Goal: Navigation & Orientation: Find specific page/section

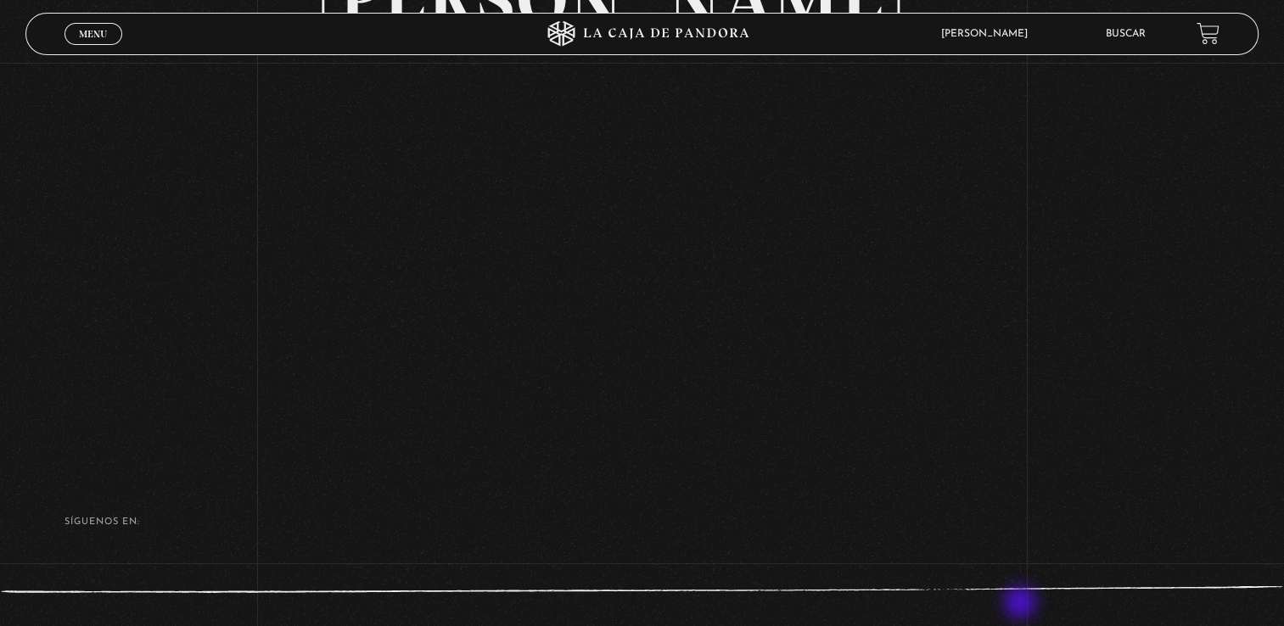
scroll to position [170, 0]
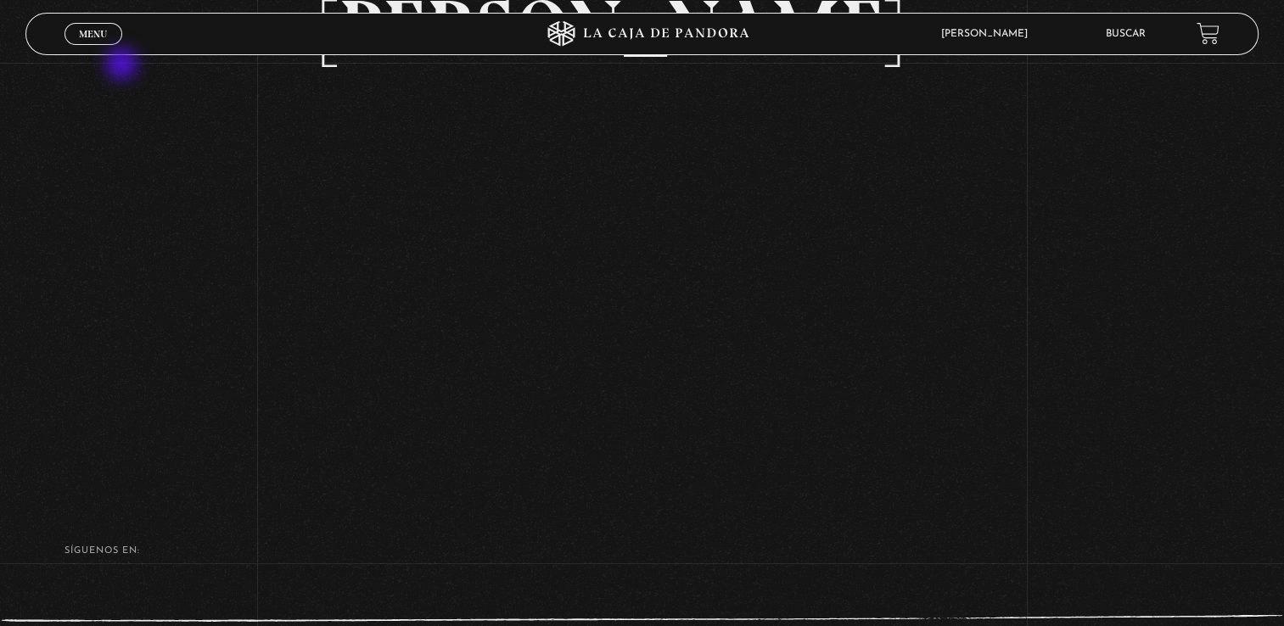
click at [146, 212] on div "Volver Setiembre 4 - 830pm CR Maria Gabriela de Faria" at bounding box center [642, 190] width 1284 height 594
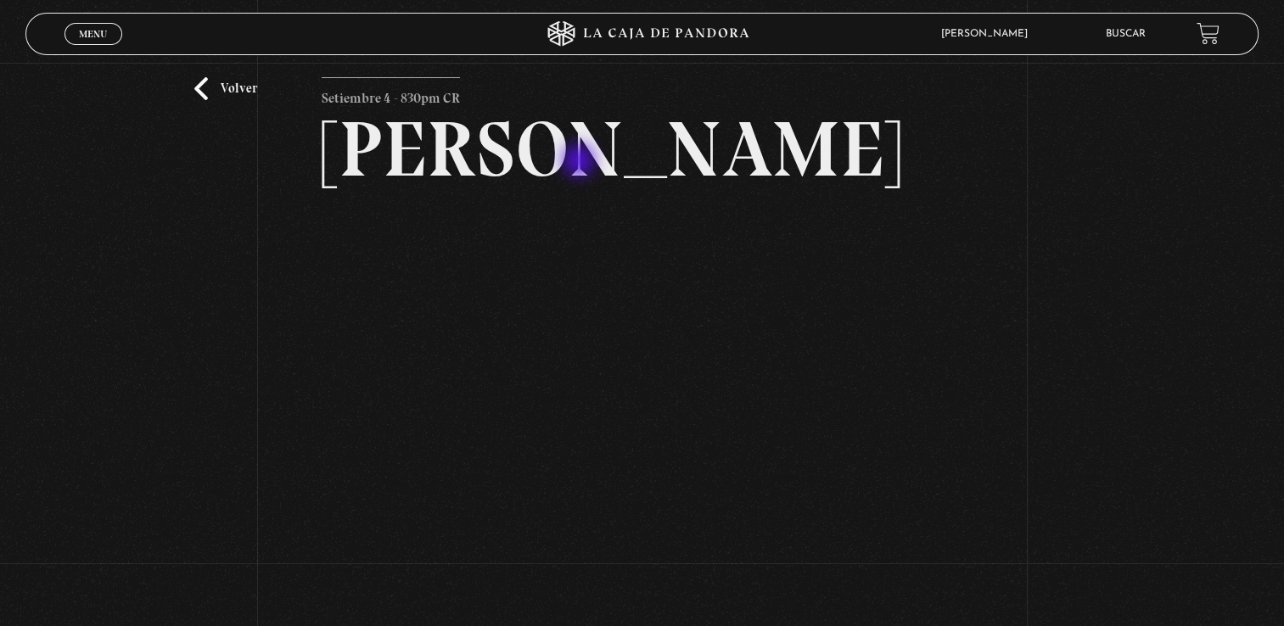
scroll to position [0, 0]
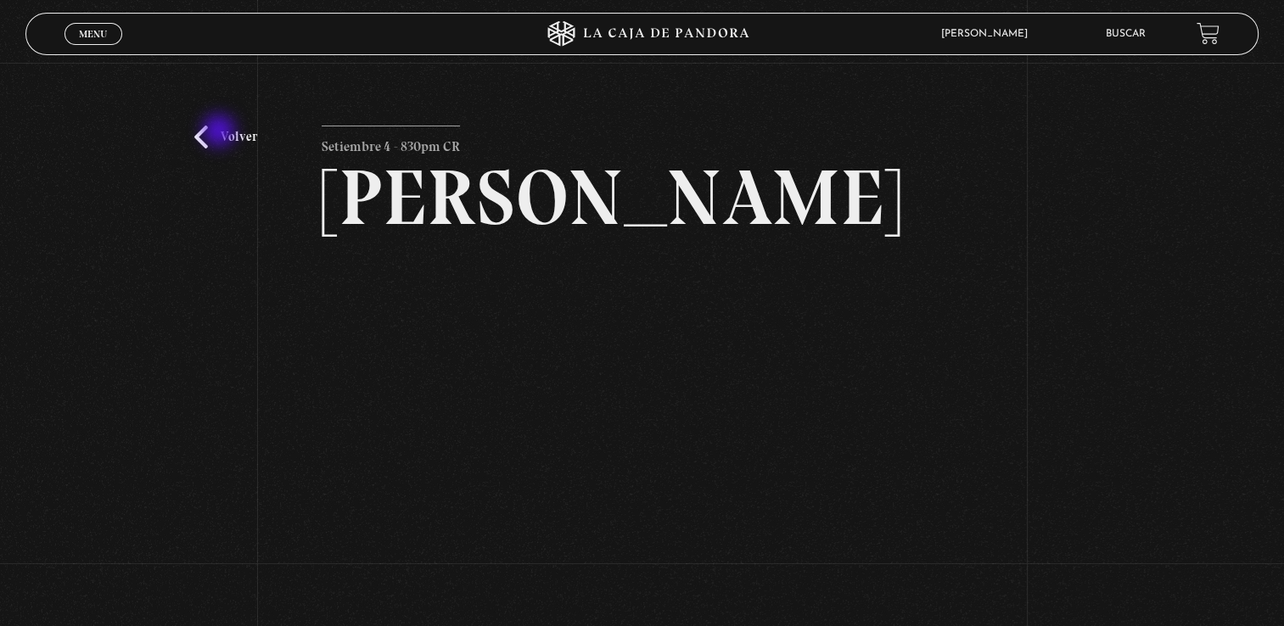
click at [221, 132] on link "Volver" at bounding box center [225, 137] width 63 height 23
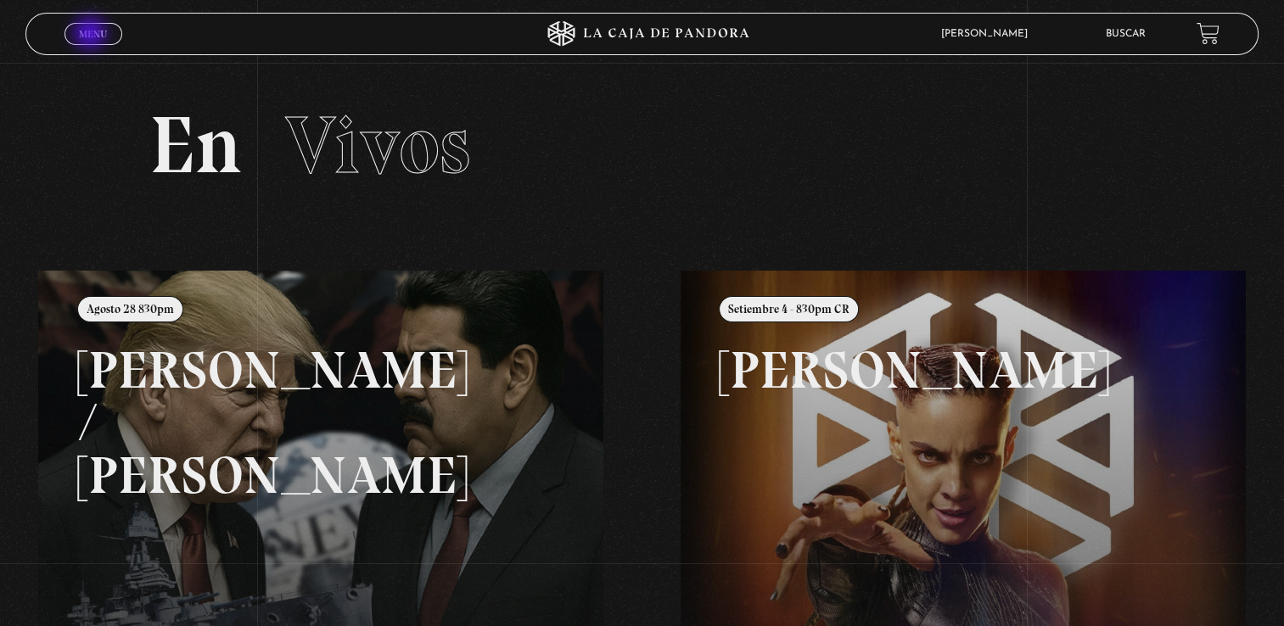
click at [92, 35] on span "Menu" at bounding box center [93, 34] width 28 height 10
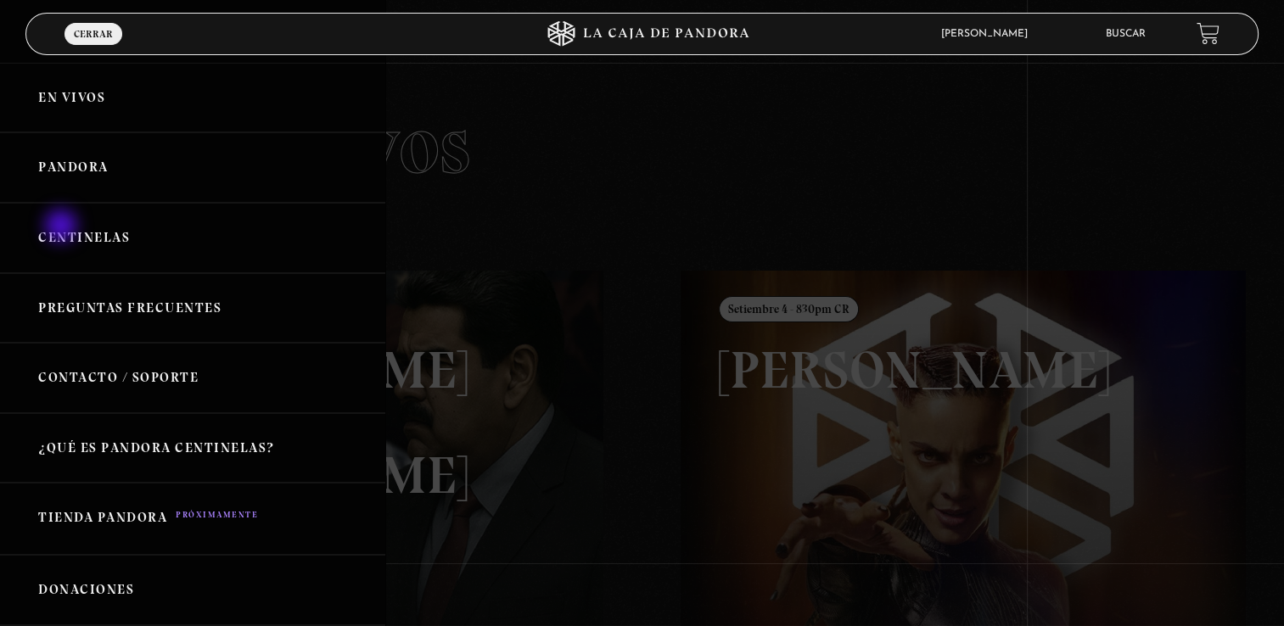
click at [63, 227] on link "Centinelas" at bounding box center [192, 238] width 385 height 70
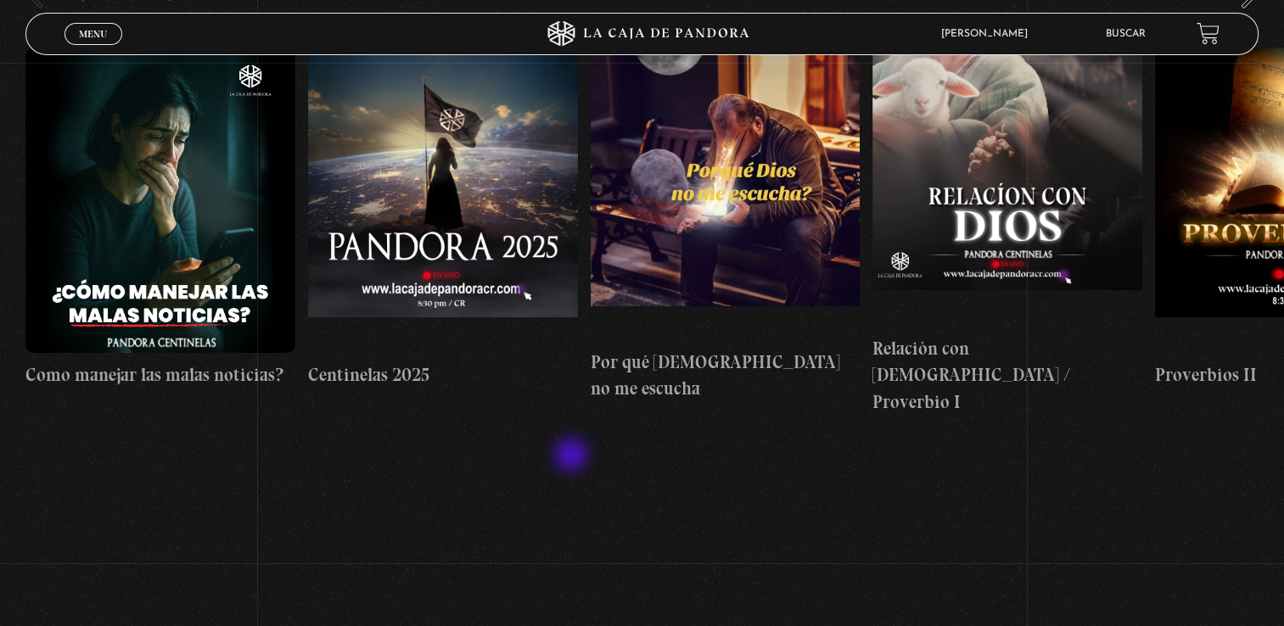
scroll to position [210, 0]
